Goal: Download file/media

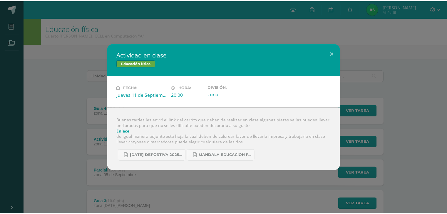
scroll to position [59, 0]
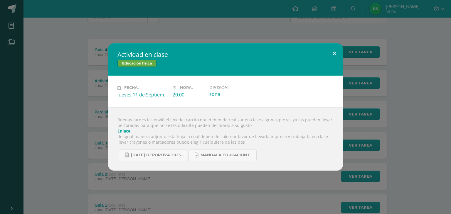
click at [337, 50] on button at bounding box center [334, 53] width 17 height 20
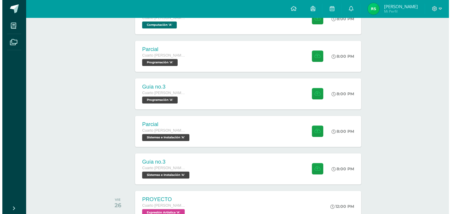
scroll to position [417, 0]
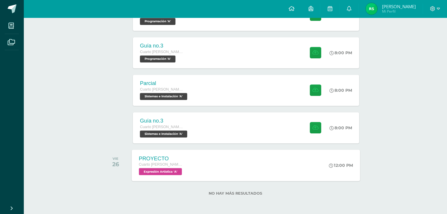
click at [184, 164] on div "Cuarto Bach. CCLL en Computación" at bounding box center [161, 165] width 45 height 6
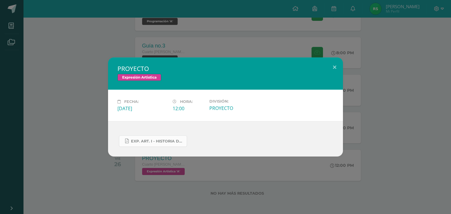
click at [169, 141] on span "Exp. art. I - Historia del arte I.docx.pdf" at bounding box center [157, 141] width 53 height 5
